Goal: Transaction & Acquisition: Purchase product/service

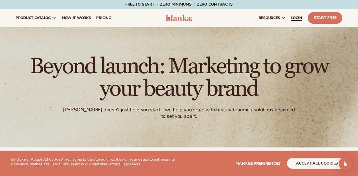
click at [298, 17] on span "LOGIN" at bounding box center [296, 18] width 11 height 4
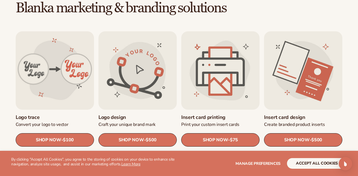
scroll to position [162, 0]
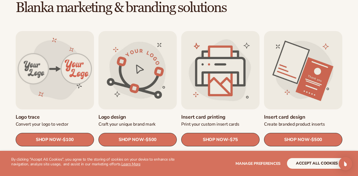
click at [210, 117] on link "Insert card printing" at bounding box center [220, 117] width 78 height 6
